Goal: Information Seeking & Learning: Learn about a topic

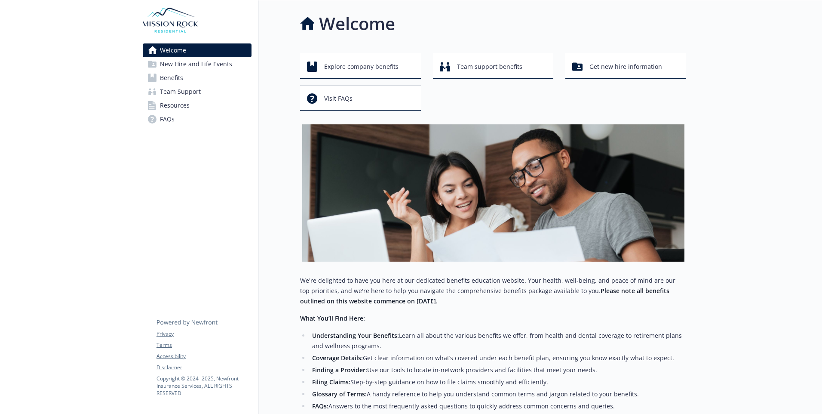
click at [191, 65] on span "New Hire and Life Events" at bounding box center [196, 64] width 72 height 14
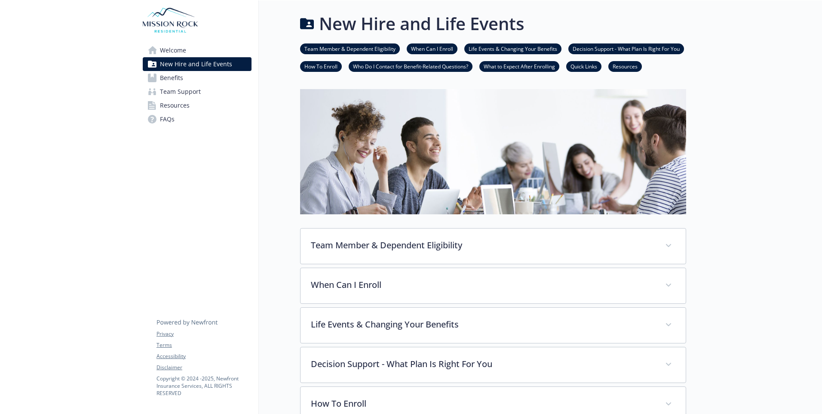
click at [179, 104] on span "Resources" at bounding box center [175, 106] width 30 height 14
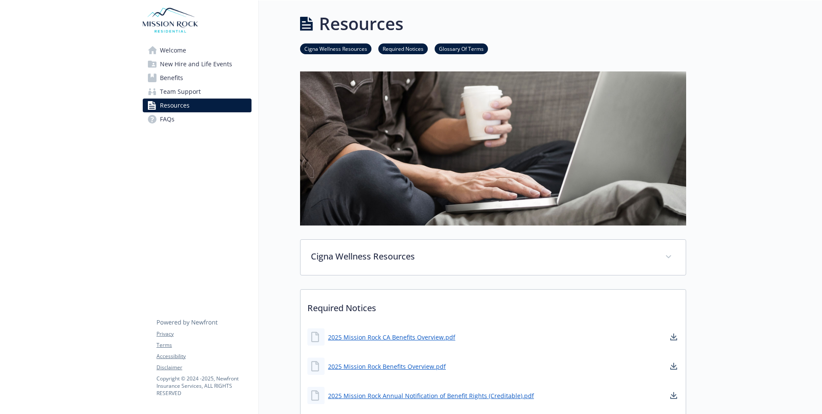
drag, startPoint x: 819, startPoint y: 39, endPoint x: 166, endPoint y: 80, distance: 653.4
click at [166, 80] on span "Benefits" at bounding box center [171, 78] width 23 height 14
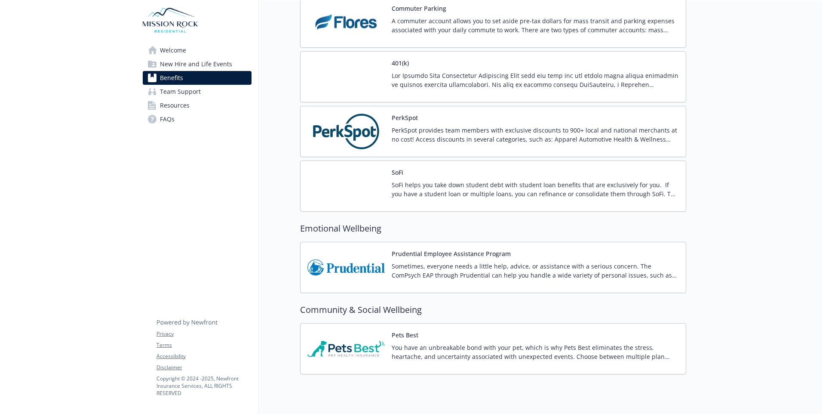
scroll to position [1598, 0]
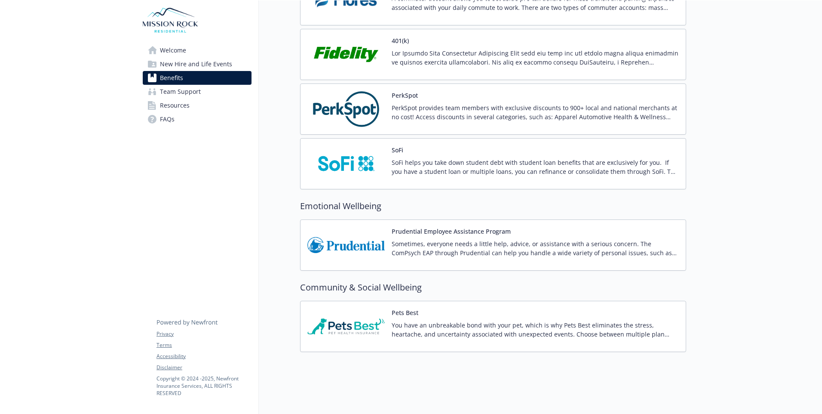
click at [375, 311] on img at bounding box center [346, 326] width 77 height 37
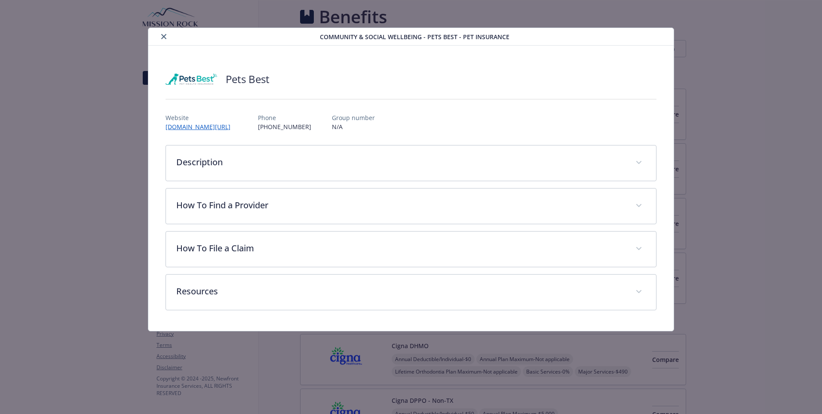
scroll to position [1598, 0]
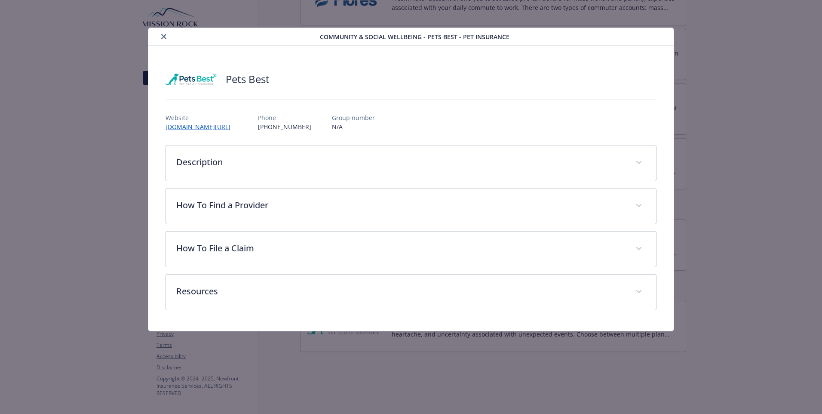
click at [162, 36] on icon "close" at bounding box center [163, 36] width 5 height 5
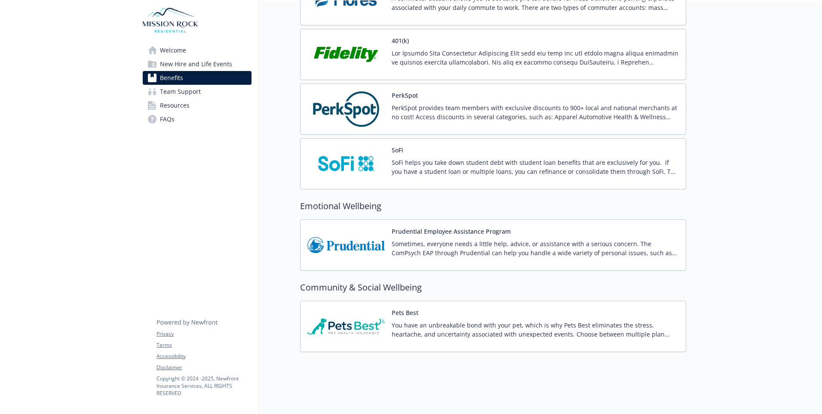
click at [426, 38] on div "401(k)" at bounding box center [535, 54] width 287 height 37
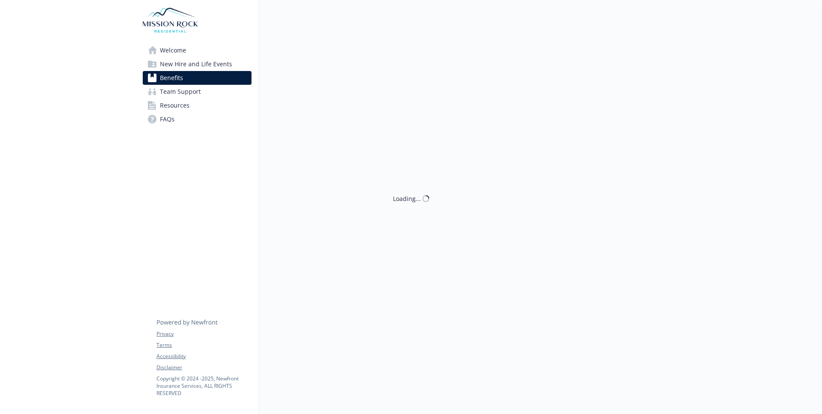
scroll to position [1598, 0]
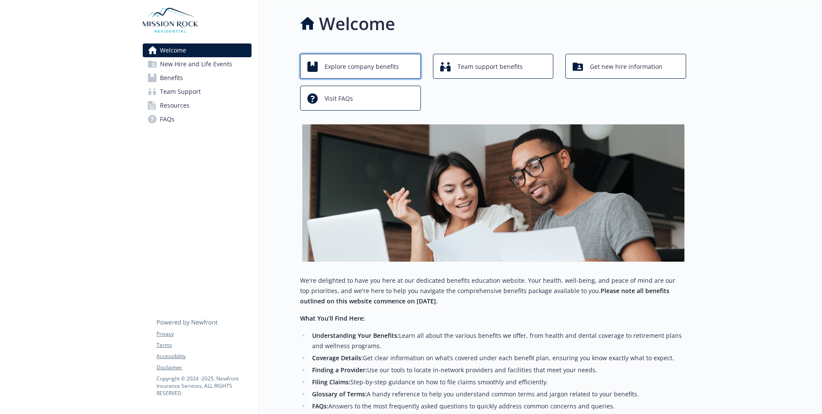
click at [359, 68] on span "Explore company benefits" at bounding box center [362, 66] width 74 height 16
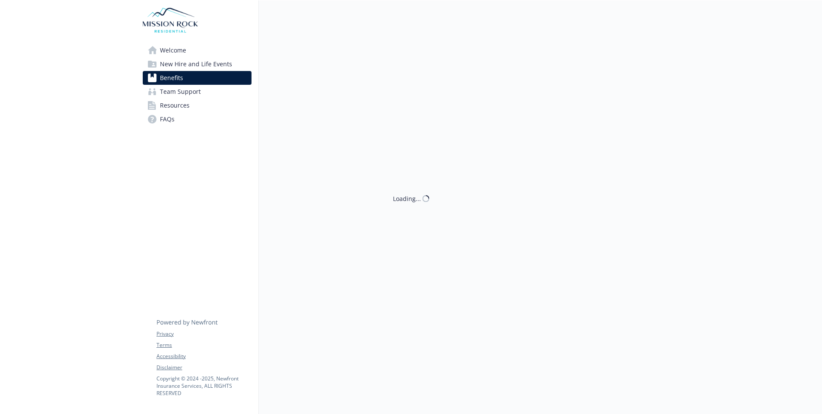
click at [359, 68] on div "Loading..." at bounding box center [473, 207] width 428 height 414
